Goal: Information Seeking & Learning: Learn about a topic

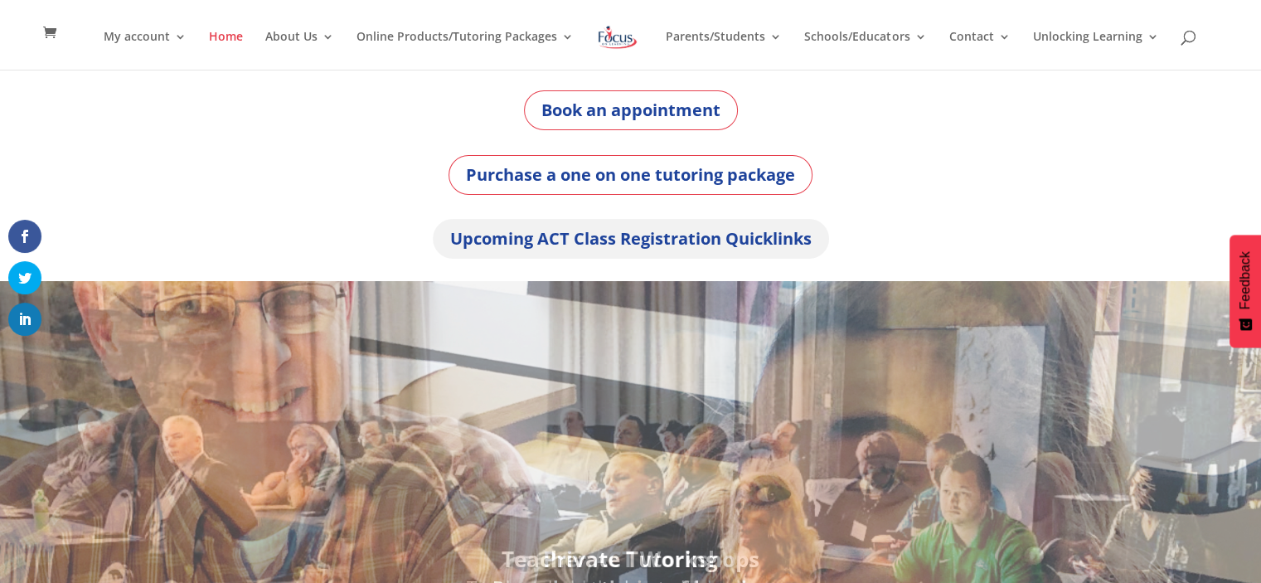
click at [627, 246] on link "Upcoming ACT Class Registration Quicklinks" at bounding box center [631, 239] width 396 height 40
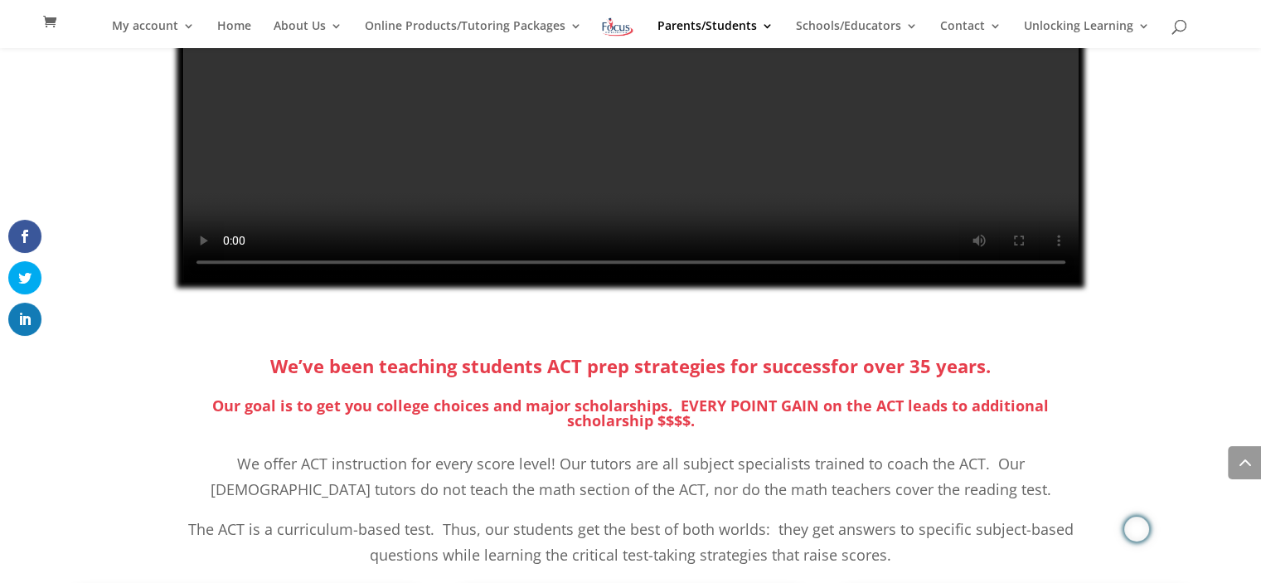
scroll to position [712, 0]
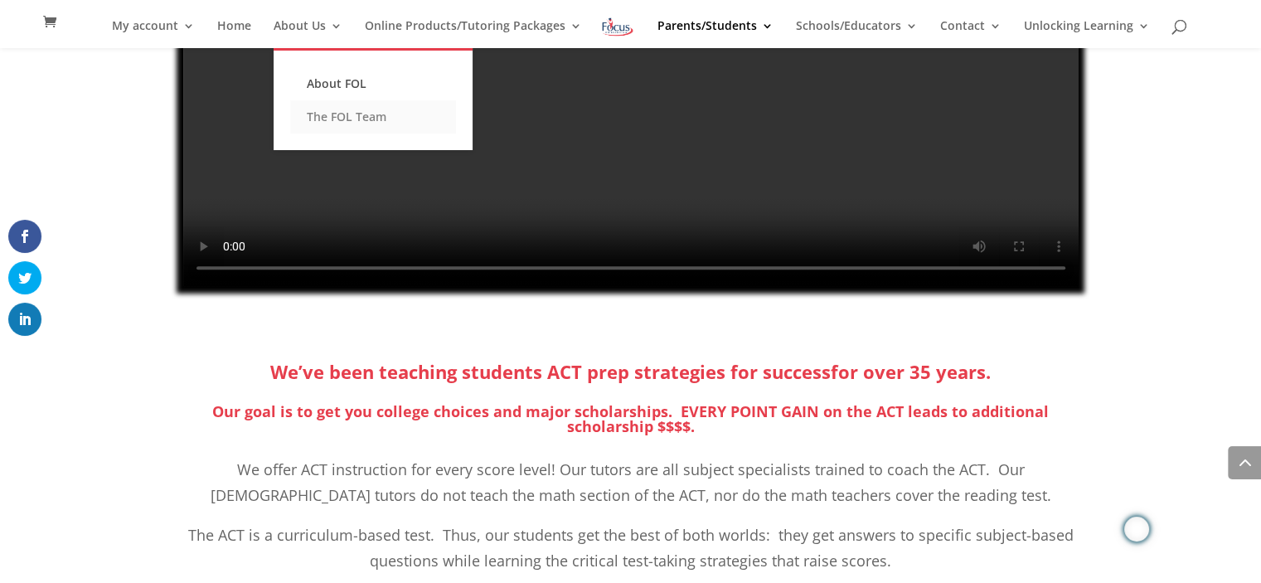
click at [338, 113] on link "The FOL Team" at bounding box center [373, 116] width 166 height 33
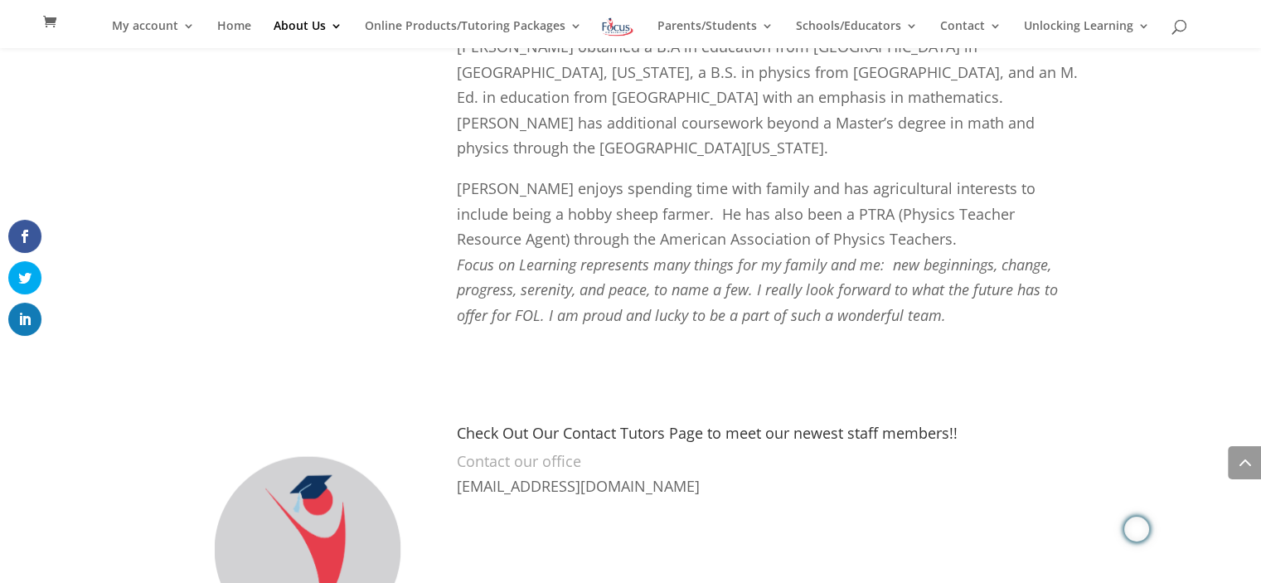
scroll to position [3766, 0]
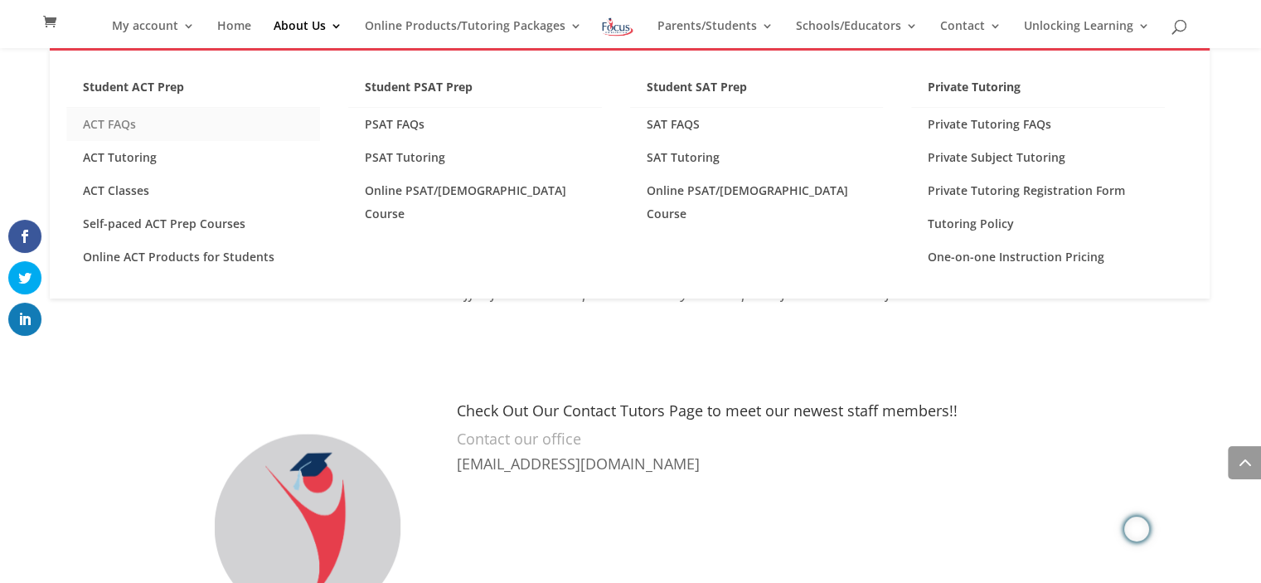
click at [117, 119] on link "ACT FAQs" at bounding box center [193, 124] width 254 height 33
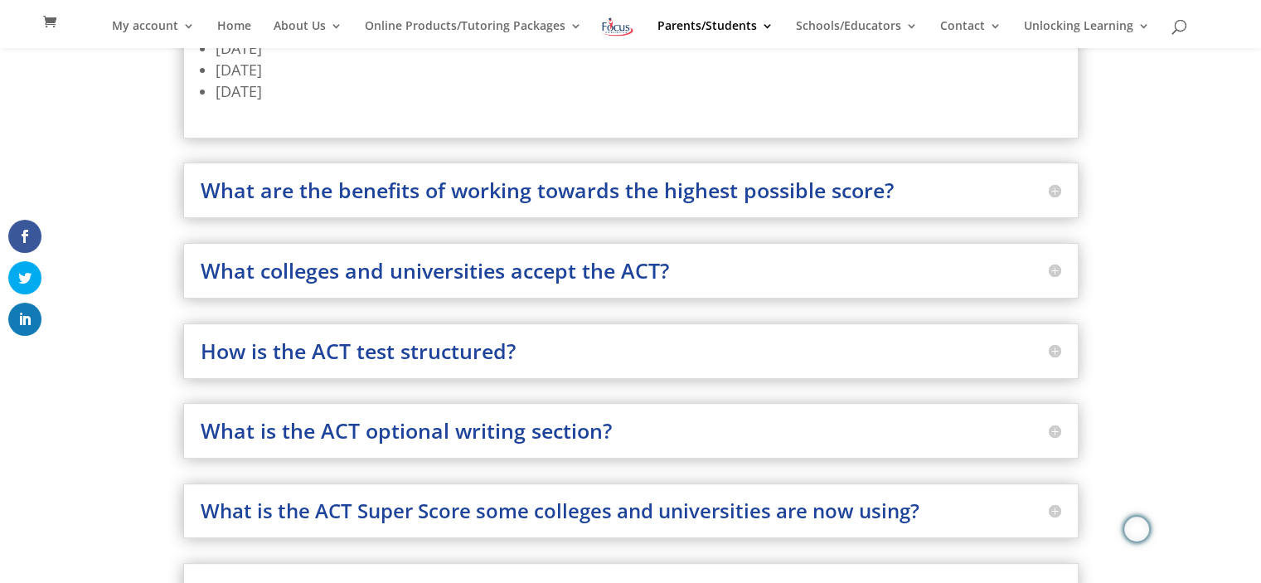
scroll to position [400, 0]
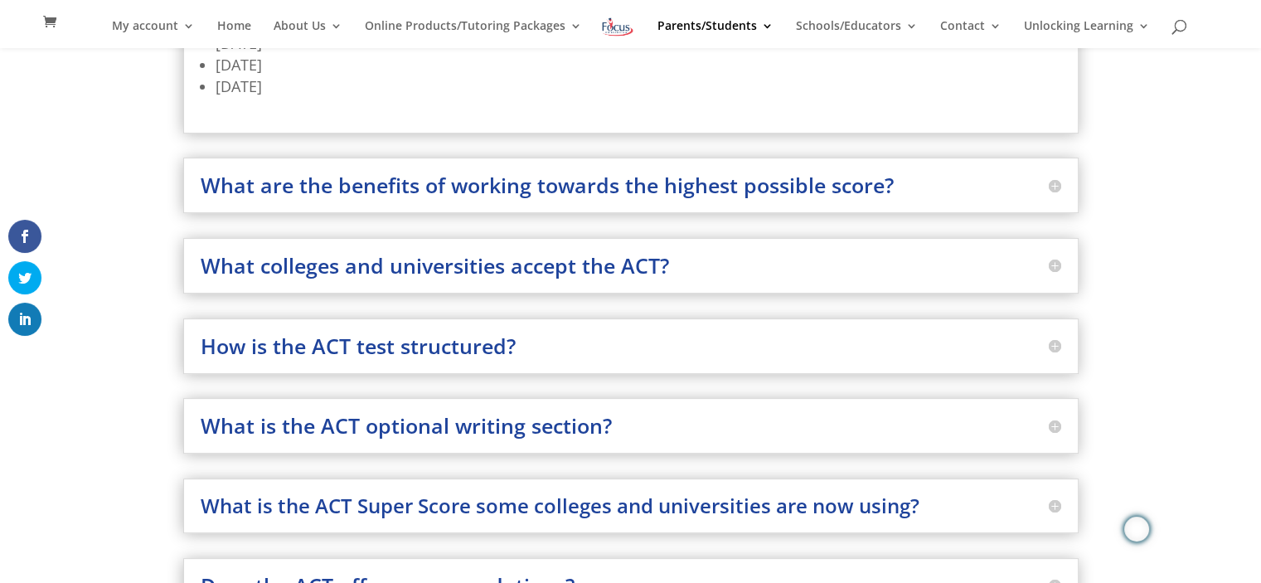
click at [518, 356] on div "How is the ACT test structured? Multiple choice standardized test questions Fou…" at bounding box center [630, 346] width 895 height 56
click at [1054, 343] on h3 "How is the ACT test structured?" at bounding box center [631, 346] width 860 height 21
